Goal: Entertainment & Leisure: Consume media (video, audio)

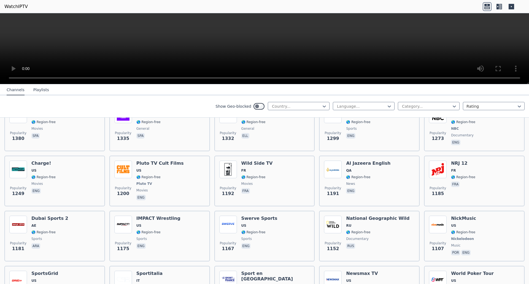
scroll to position [570, 0]
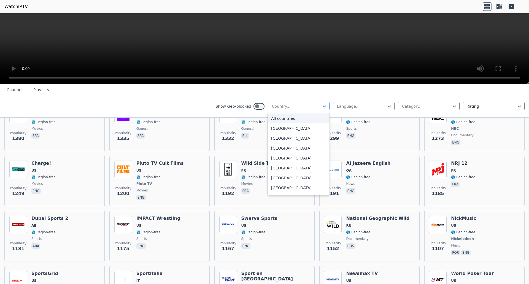
click at [309, 107] on div at bounding box center [296, 107] width 50 height 6
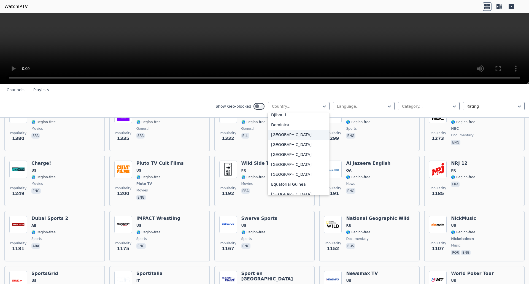
scroll to position [510, 0]
click at [268, 169] on div "[GEOGRAPHIC_DATA]" at bounding box center [299, 164] width 62 height 10
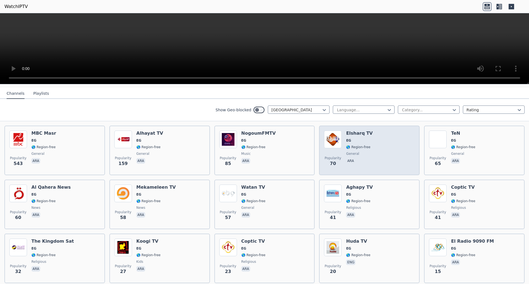
scroll to position [57, 0]
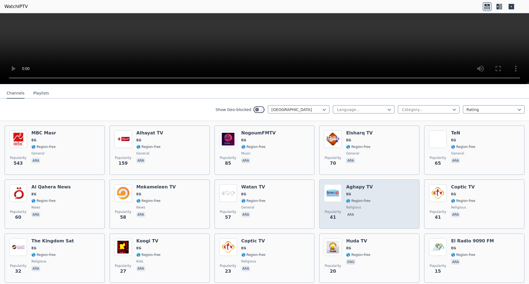
click at [375, 191] on div "Popularity 41 Aghapy TV EG 🌎 Region-free religious ara" at bounding box center [369, 204] width 91 height 40
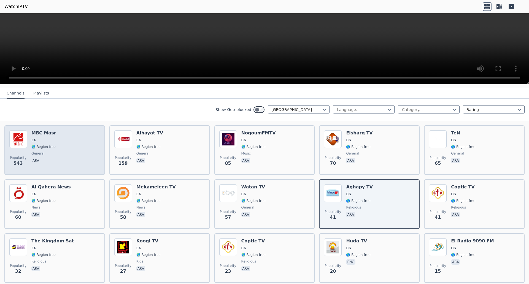
click at [43, 158] on span "ara" at bounding box center [43, 161] width 25 height 7
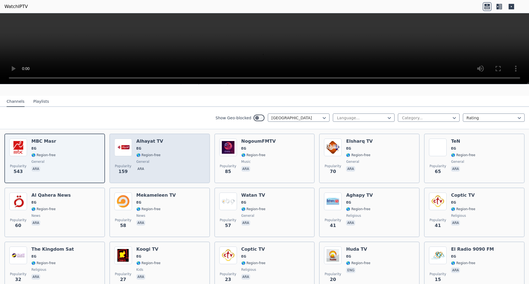
scroll to position [48, 0]
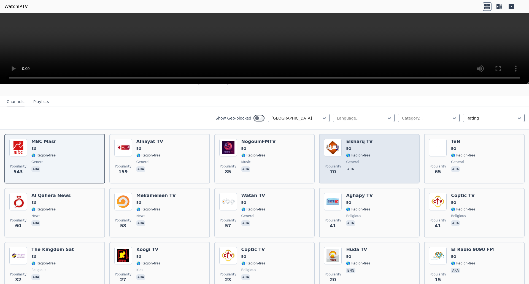
click at [360, 153] on span "🌎 Region-free" at bounding box center [358, 155] width 24 height 4
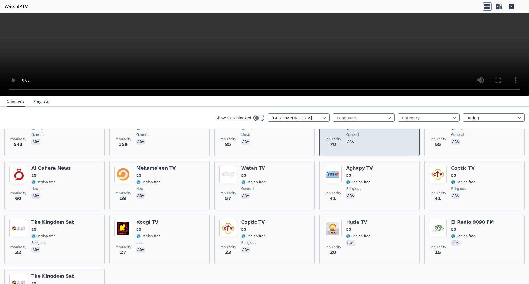
scroll to position [88, 0]
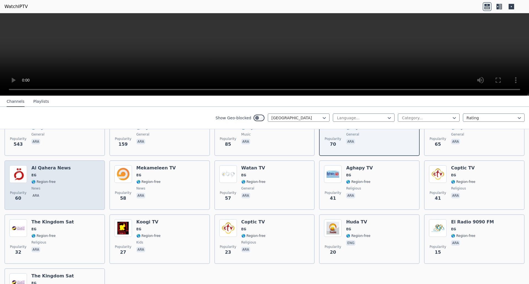
click at [63, 173] on span "EG" at bounding box center [50, 175] width 39 height 4
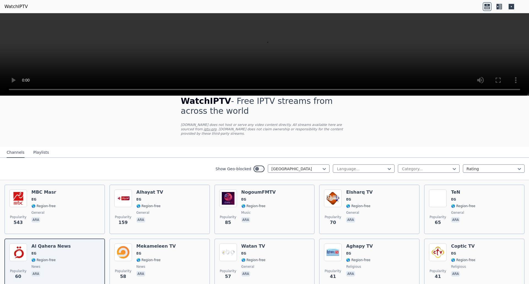
scroll to position [9, 0]
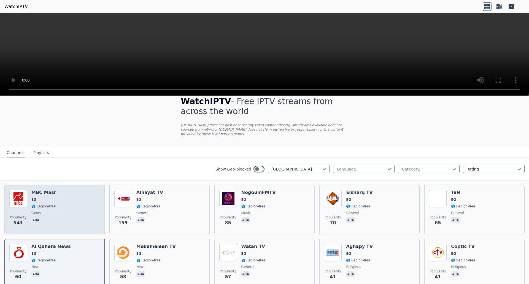
click at [65, 196] on div "Popularity 543 MBC Masr EG 🌎 Region-free general ara" at bounding box center [54, 210] width 91 height 40
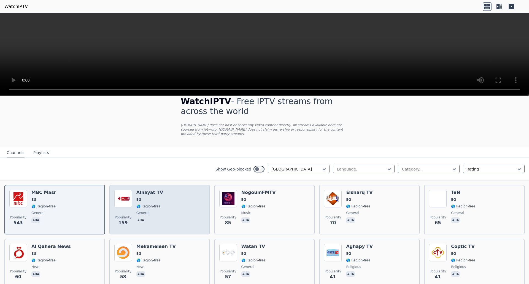
click at [152, 199] on div "Alhayat TV EG 🌎 Region-free general ara" at bounding box center [149, 210] width 27 height 40
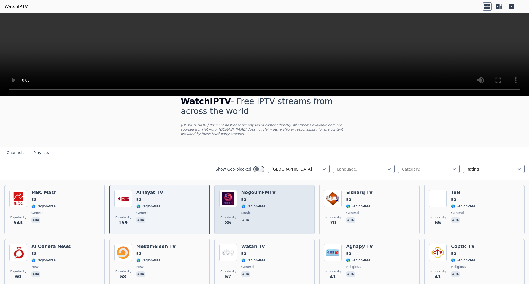
click at [270, 202] on div "Popularity 85 NogoumFMTV EG 🌎 Region-free music ara" at bounding box center [264, 210] width 91 height 40
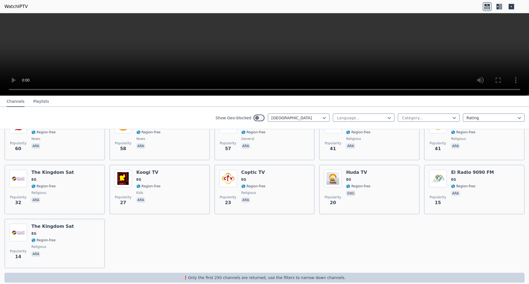
scroll to position [137, 0]
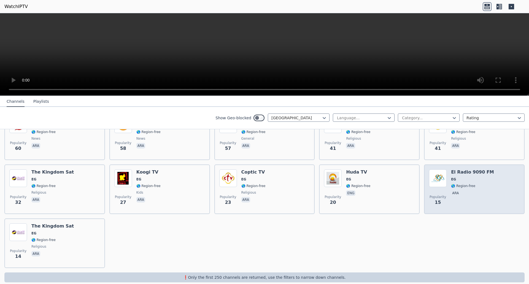
click at [470, 184] on span "🌎 Region-free" at bounding box center [472, 186] width 43 height 4
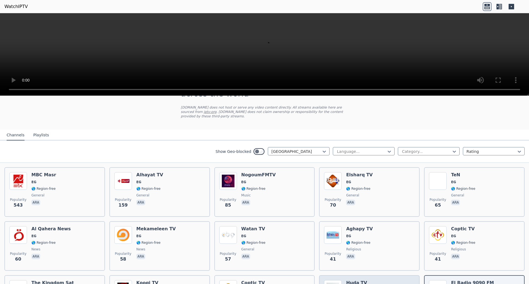
scroll to position [25, 0]
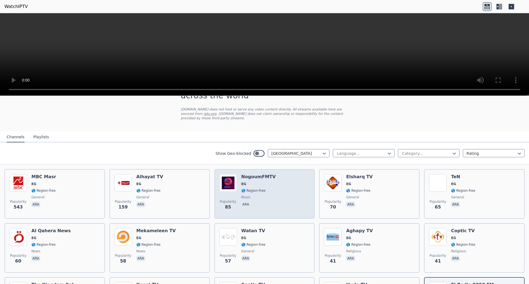
click at [269, 183] on div "Popularity 85 NogoumFMTV EG 🌎 Region-free music ara" at bounding box center [264, 194] width 91 height 40
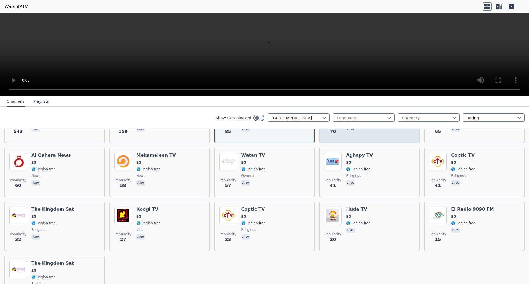
scroll to position [102, 0]
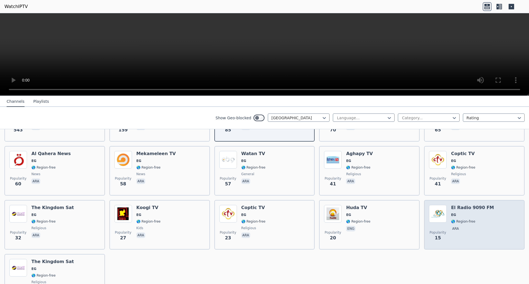
click at [466, 219] on span "🌎 Region-free" at bounding box center [463, 221] width 24 height 4
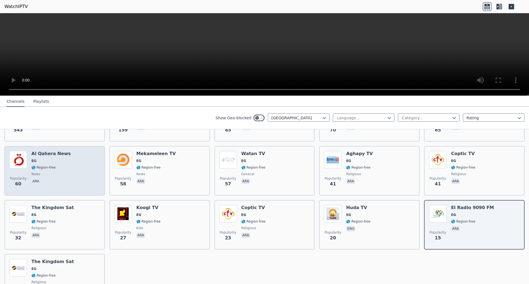
click at [56, 165] on span "🌎 Region-free" at bounding box center [50, 167] width 39 height 4
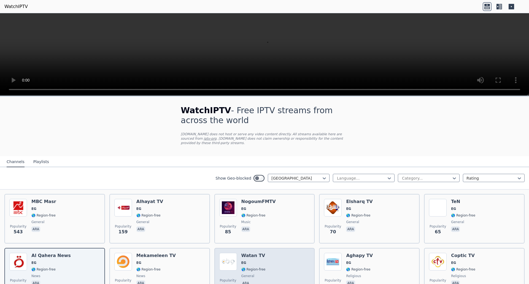
scroll to position [0, 0]
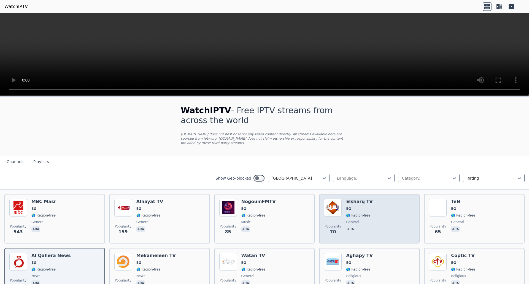
click at [366, 212] on div "Popularity 70 Elsharq TV EG 🌎 Region-free general ara" at bounding box center [369, 219] width 91 height 40
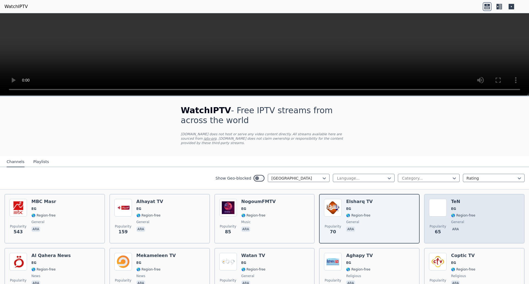
click at [457, 207] on span "EG" at bounding box center [463, 209] width 24 height 4
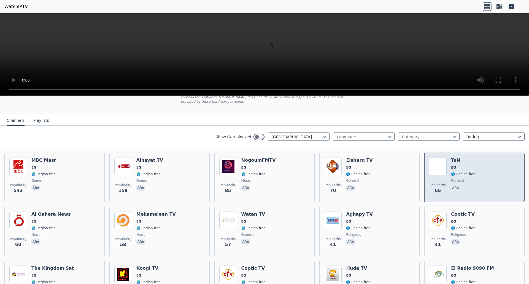
scroll to position [42, 0]
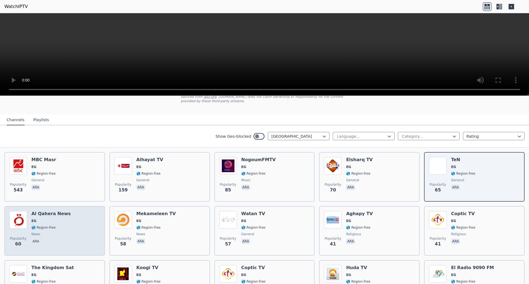
click at [50, 219] on span "EG" at bounding box center [50, 221] width 39 height 4
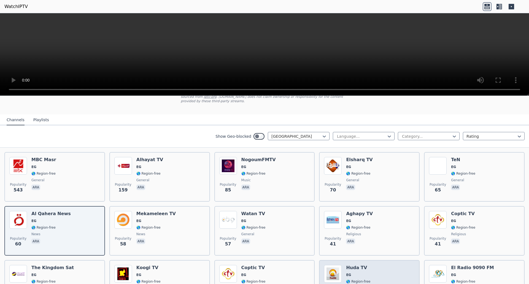
click at [374, 266] on div "Popularity 20 Huda TV EG 🌎 Region-free eng" at bounding box center [369, 285] width 91 height 40
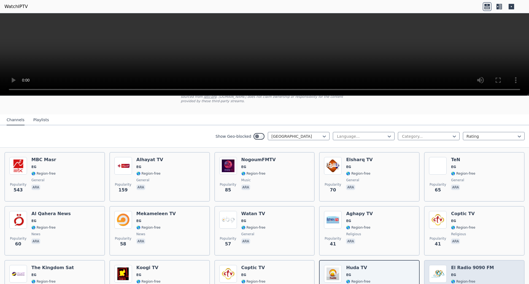
click at [473, 273] on span "EG" at bounding box center [472, 275] width 43 height 4
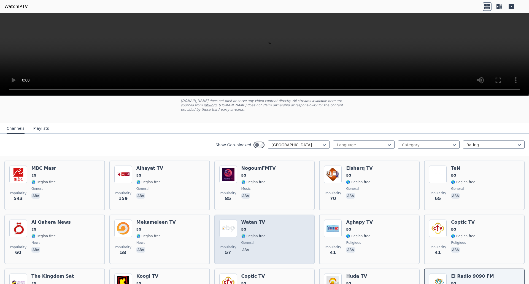
scroll to position [0, 0]
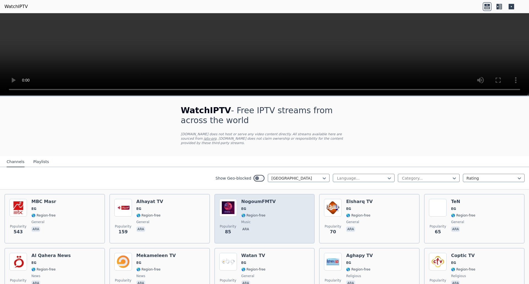
click at [264, 207] on span "EG" at bounding box center [258, 209] width 34 height 4
